Goal: Obtain resource: Obtain resource

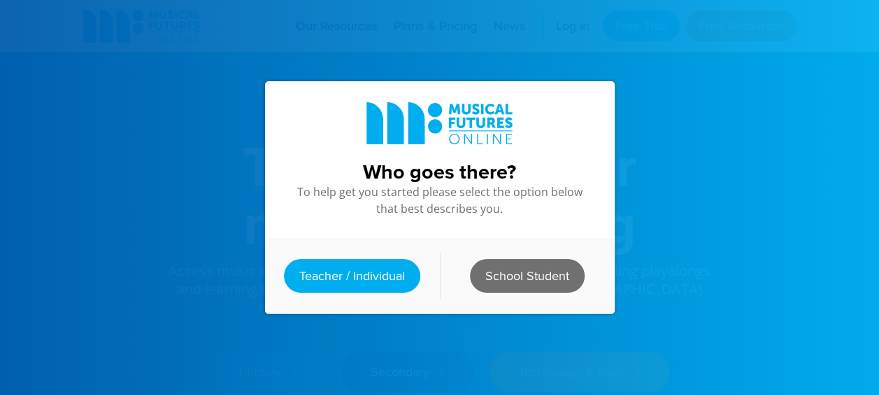
click at [500, 267] on link "School Student" at bounding box center [527, 276] width 115 height 34
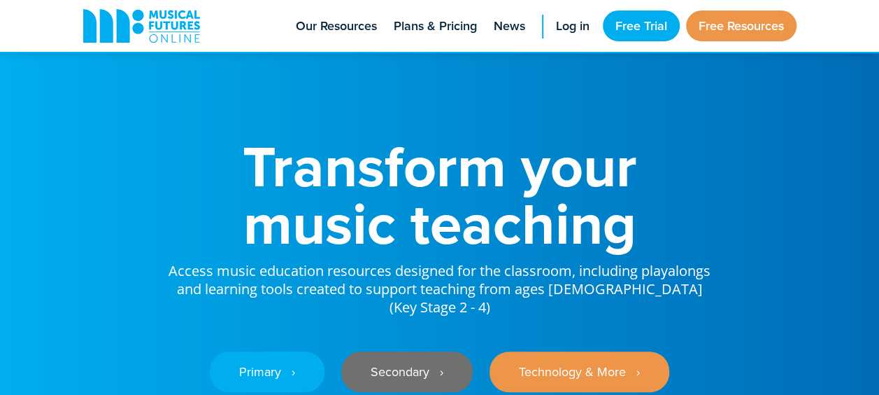
click at [430, 358] on link "Secondary ‎‏‏‎ ‎ ›" at bounding box center [407, 371] width 132 height 41
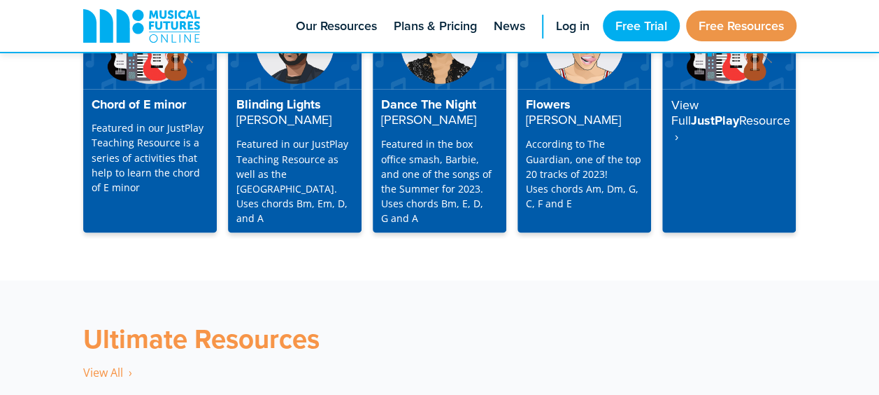
scroll to position [3790, 0]
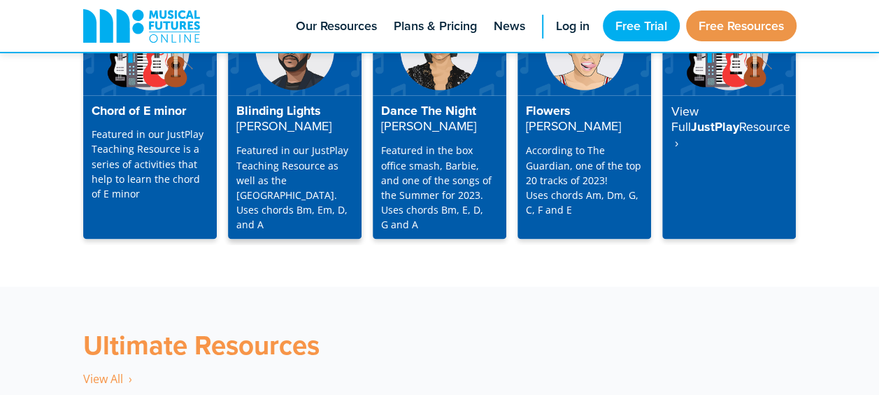
click at [307, 187] on p "Featured in our JustPlay Teaching Resource as well as the [GEOGRAPHIC_DATA]. Us…" at bounding box center [294, 187] width 117 height 88
